Goal: Information Seeking & Learning: Learn about a topic

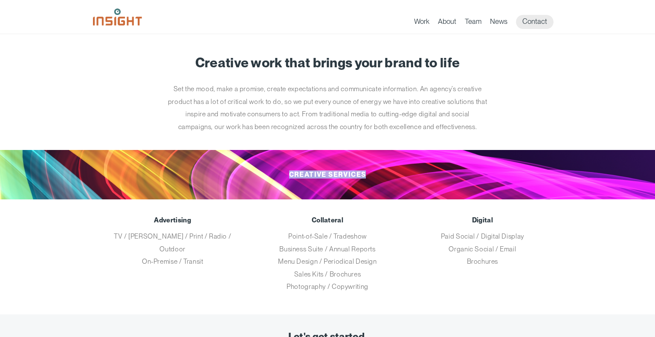
drag, startPoint x: 269, startPoint y: 177, endPoint x: 368, endPoint y: 176, distance: 98.1
click at [368, 176] on h2 "Creative Services" at bounding box center [327, 174] width 443 height 49
copy h2 "Creative Services"
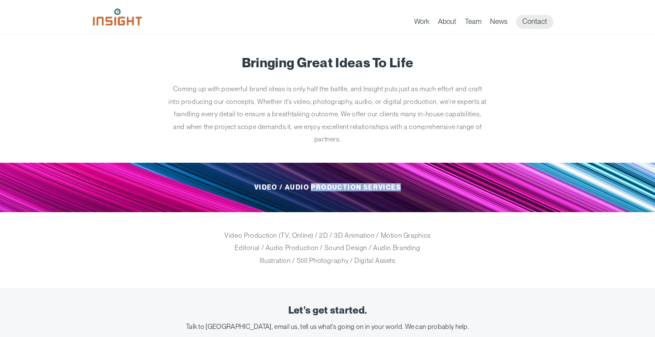
drag, startPoint x: 311, startPoint y: 187, endPoint x: 402, endPoint y: 191, distance: 90.9
click at [402, 191] on h2 "Video / Audio Production Services" at bounding box center [327, 187] width 443 height 49
copy h2 "Production Services"
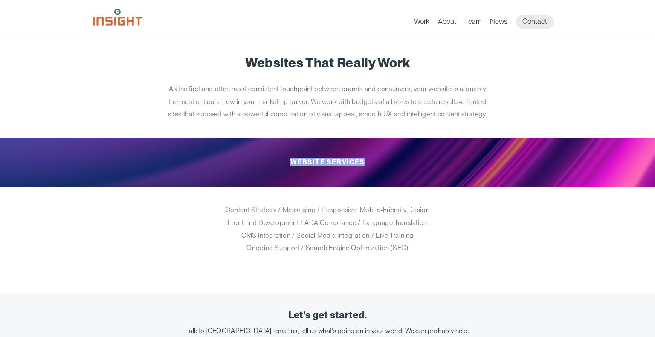
drag, startPoint x: 292, startPoint y: 174, endPoint x: 371, endPoint y: 181, distance: 78.8
click at [371, 181] on h2 "Website Services" at bounding box center [327, 162] width 443 height 49
copy h2 "Website Services"
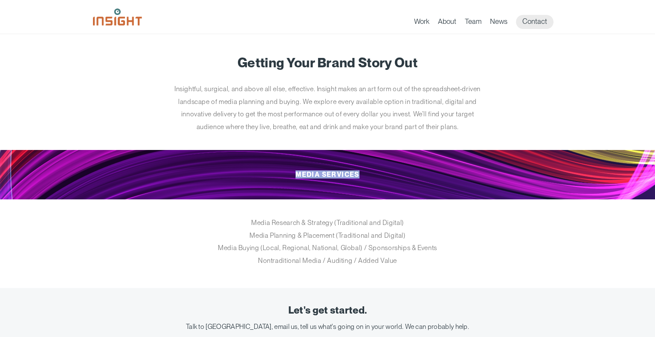
drag, startPoint x: 291, startPoint y: 176, endPoint x: 368, endPoint y: 175, distance: 76.3
click at [368, 175] on h2 "Media Services" at bounding box center [327, 174] width 443 height 49
copy h2 "Media Services"
